Goal: Information Seeking & Learning: Learn about a topic

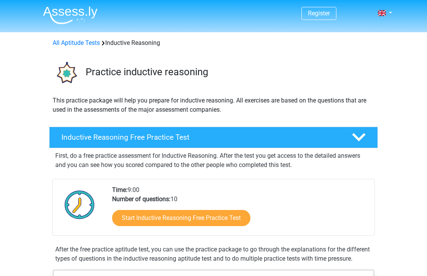
click at [384, 14] on span at bounding box center [381, 13] width 8 height 6
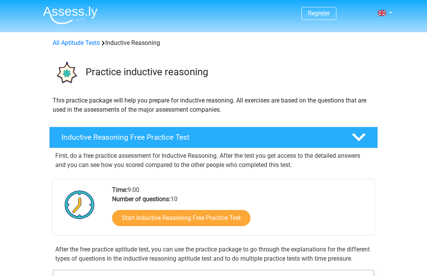
click at [383, 13] on span at bounding box center [381, 13] width 8 height 6
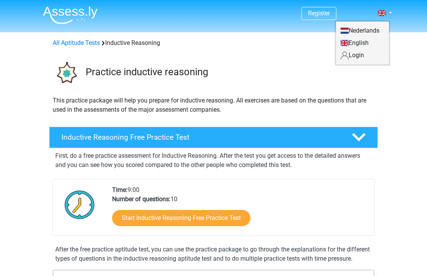
click at [364, 55] on link "Login" at bounding box center [362, 55] width 53 height 12
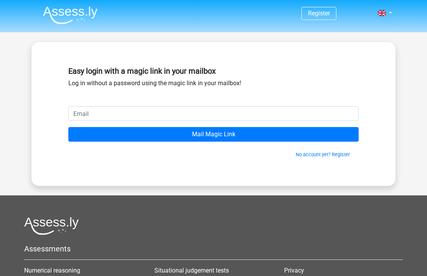
click at [286, 116] on input "email" at bounding box center [213, 113] width 290 height 15
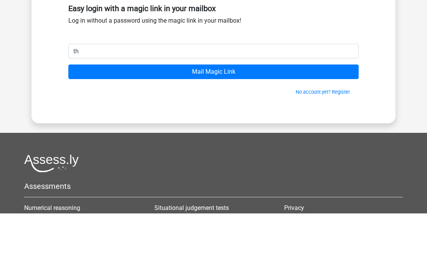
type input "thanatchai.cup@gmail.com"
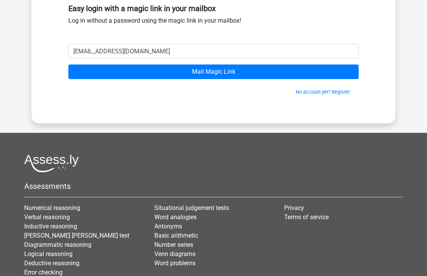
click at [232, 71] on input "Mail Magic Link" at bounding box center [213, 71] width 290 height 15
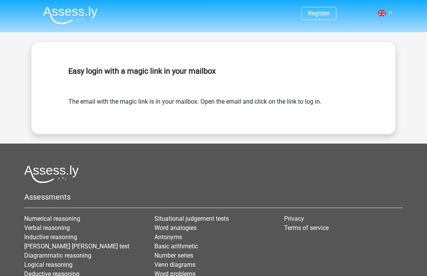
click at [85, 17] on img at bounding box center [70, 15] width 54 height 18
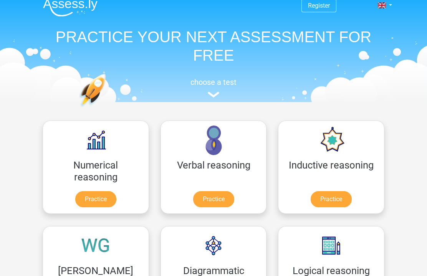
scroll to position [5, 0]
